Goal: Check status: Check status

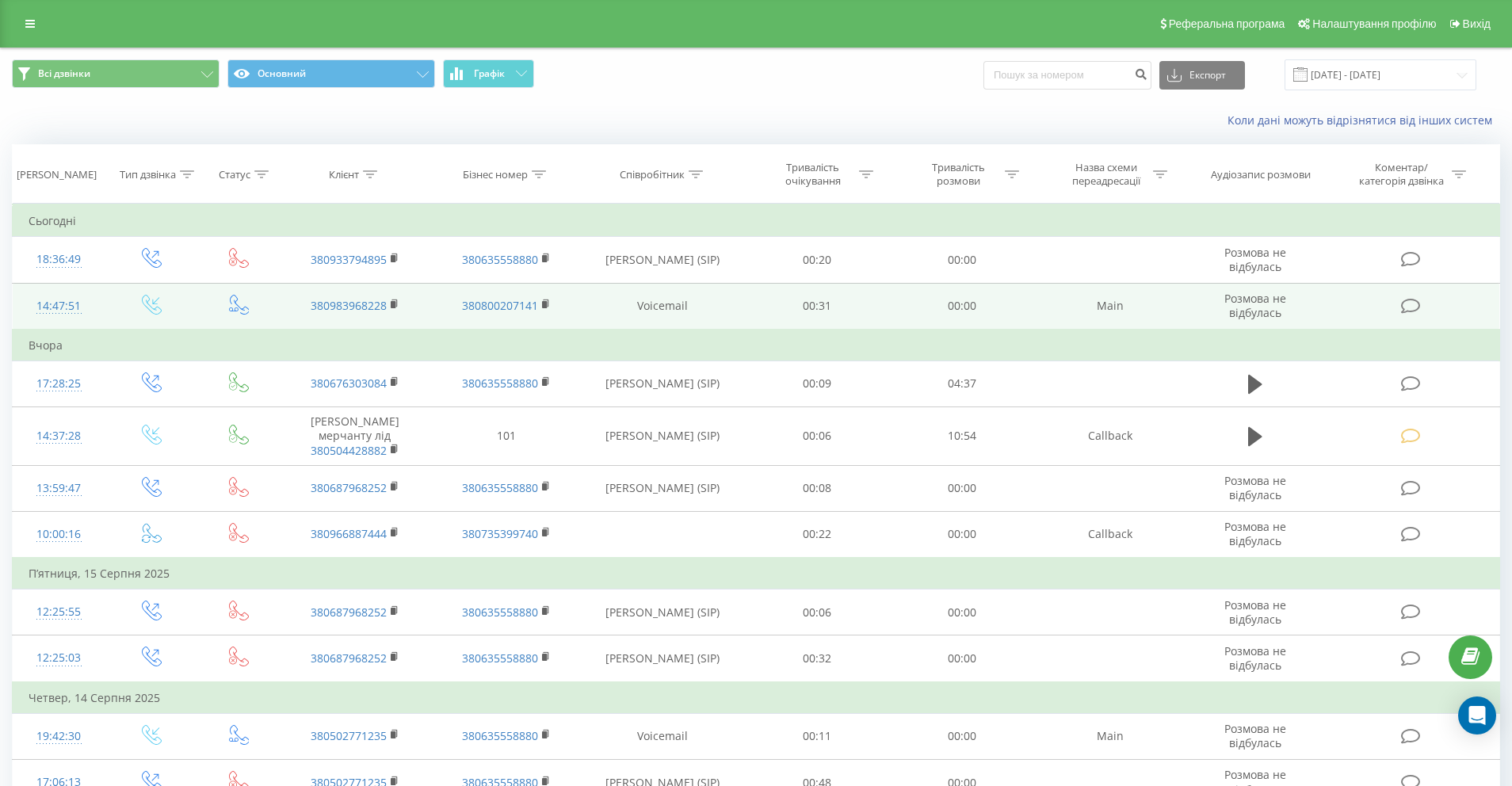
click at [69, 305] on div "14:47:51" at bounding box center [59, 305] width 61 height 31
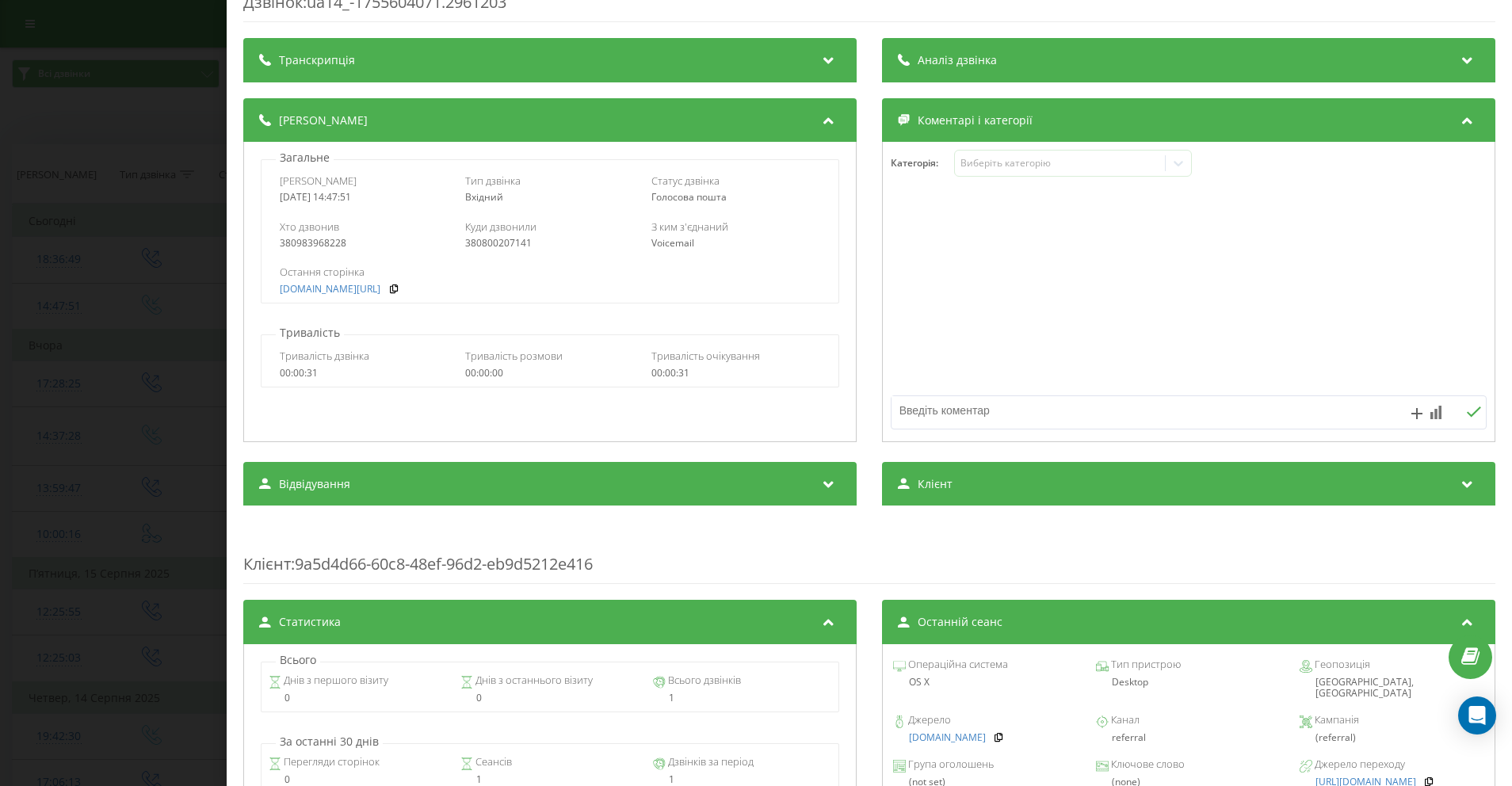
scroll to position [7, 0]
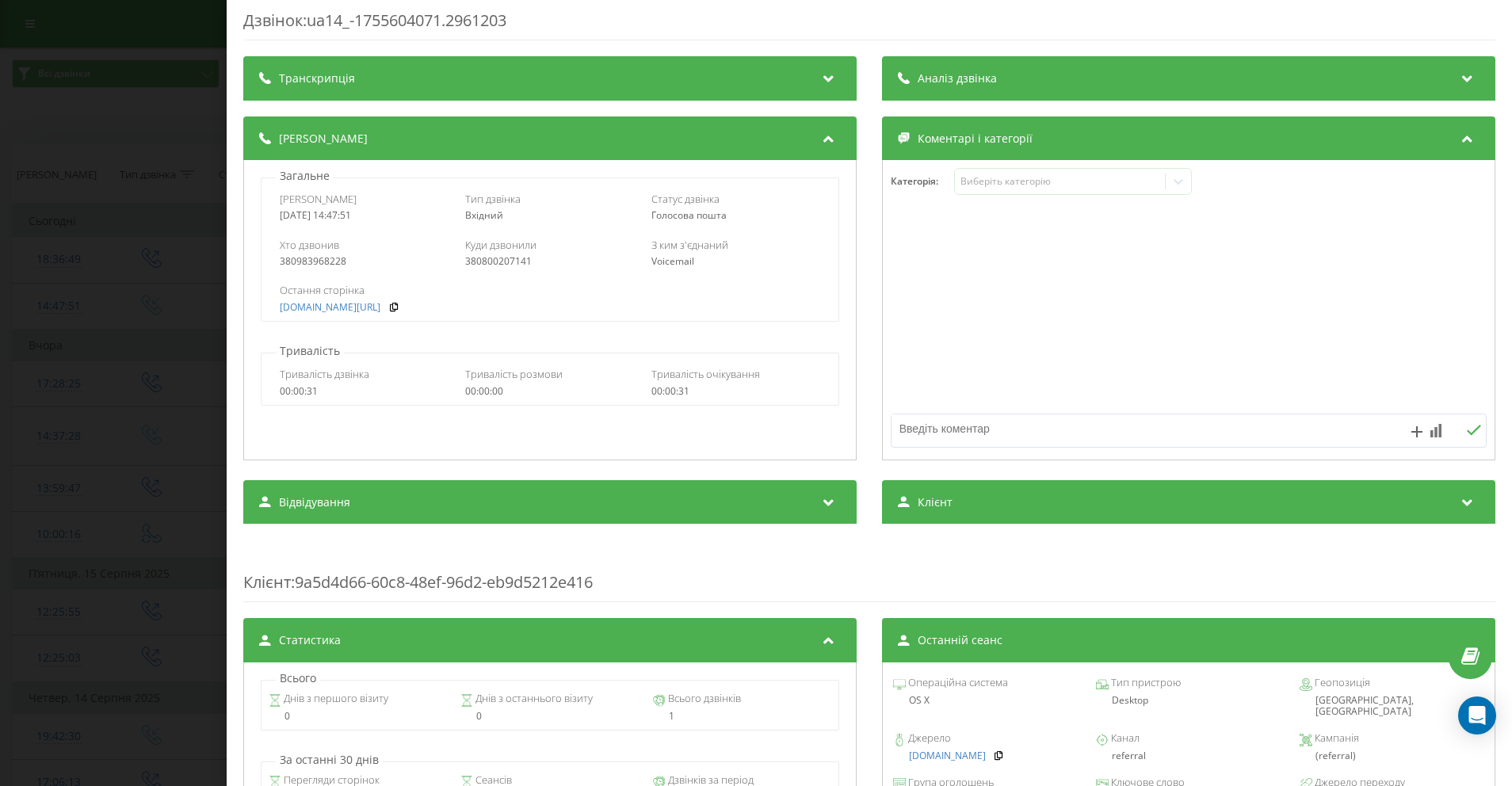
click at [193, 291] on div "Дзвінок : ua14_-1755604071.2961203 Транскрипція Для AI-аналізу майбутніх дзвінк…" at bounding box center [756, 393] width 1512 height 786
